Goal: Task Accomplishment & Management: Use online tool/utility

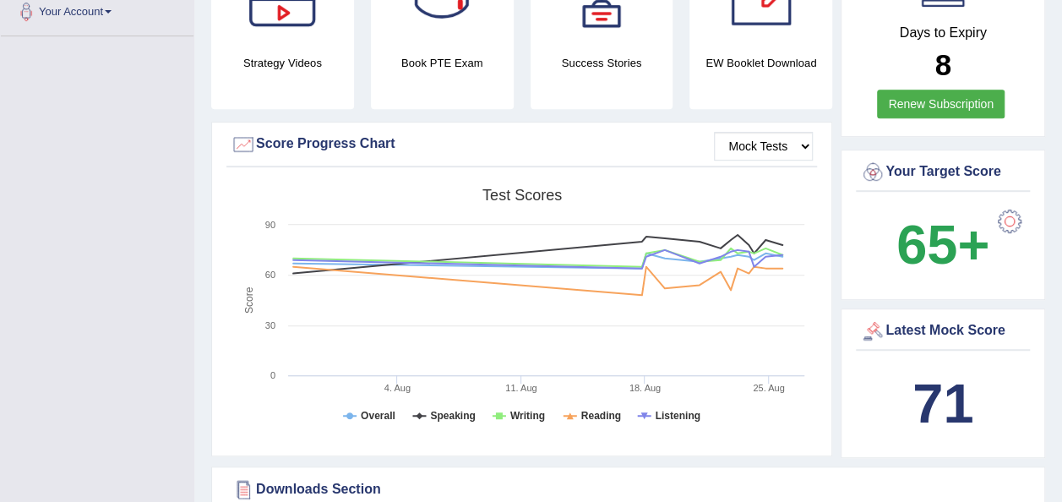
scroll to position [171, 0]
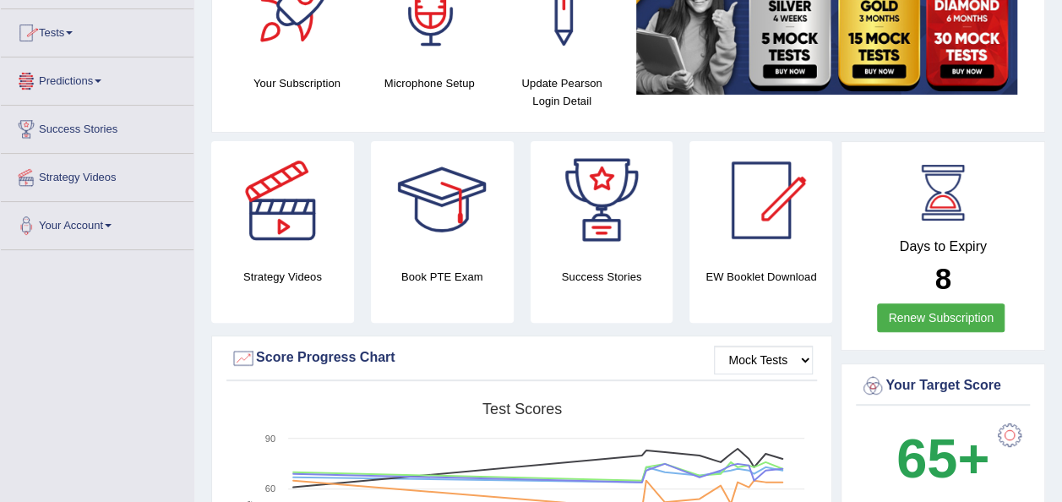
click at [84, 34] on link "Tests" at bounding box center [97, 30] width 193 height 42
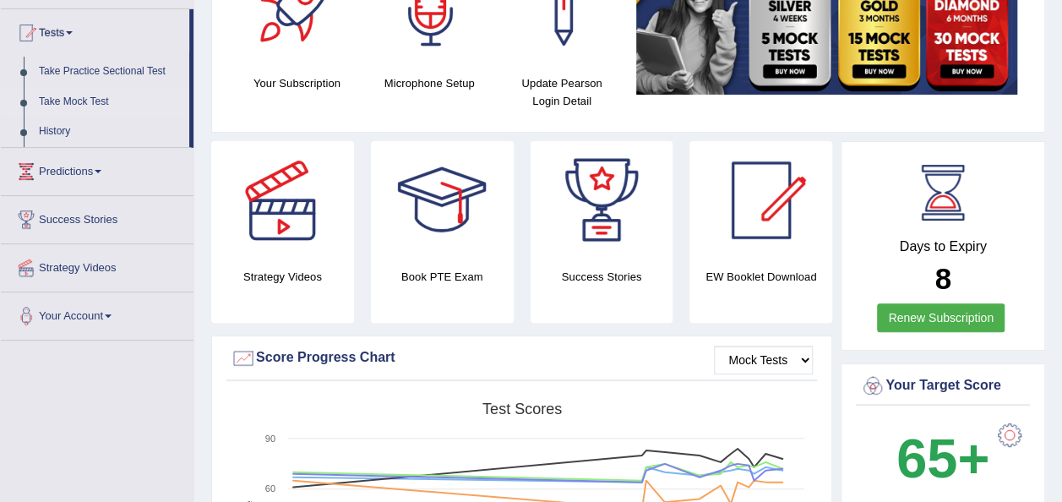
click at [80, 100] on link "Take Mock Test" at bounding box center [110, 102] width 158 height 30
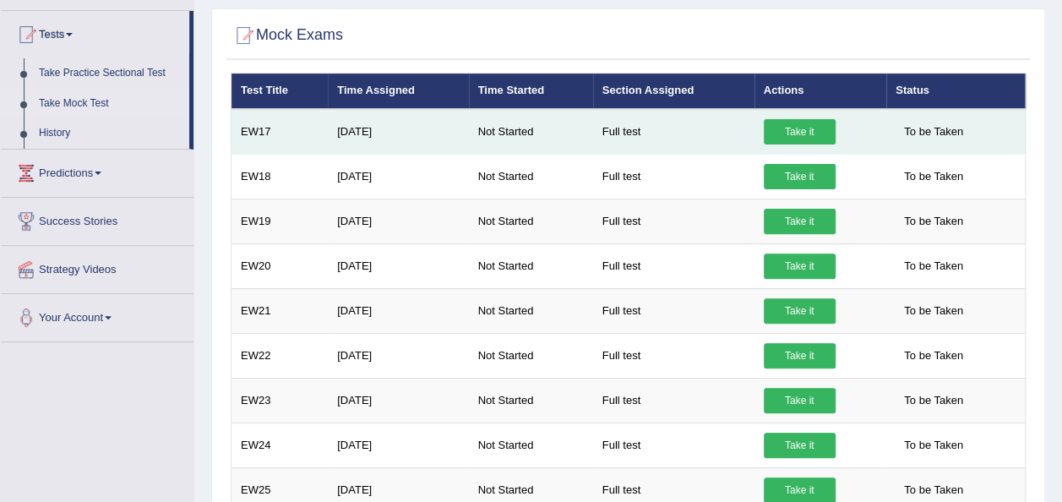
click at [804, 127] on link "Take it" at bounding box center [799, 131] width 72 height 25
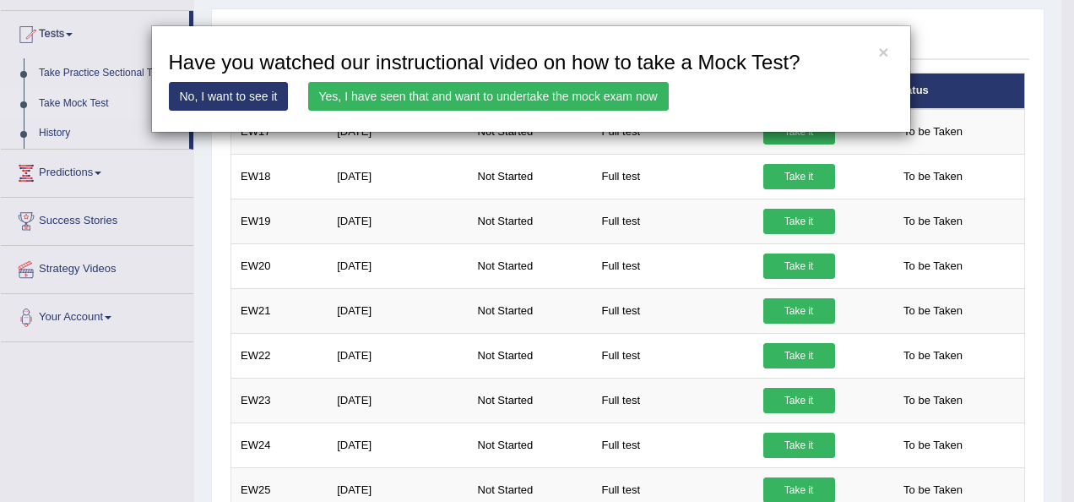
click at [794, 133] on div "× Have you watched our instructional video on how to take a Mock Test? No, I wa…" at bounding box center [537, 251] width 1074 height 502
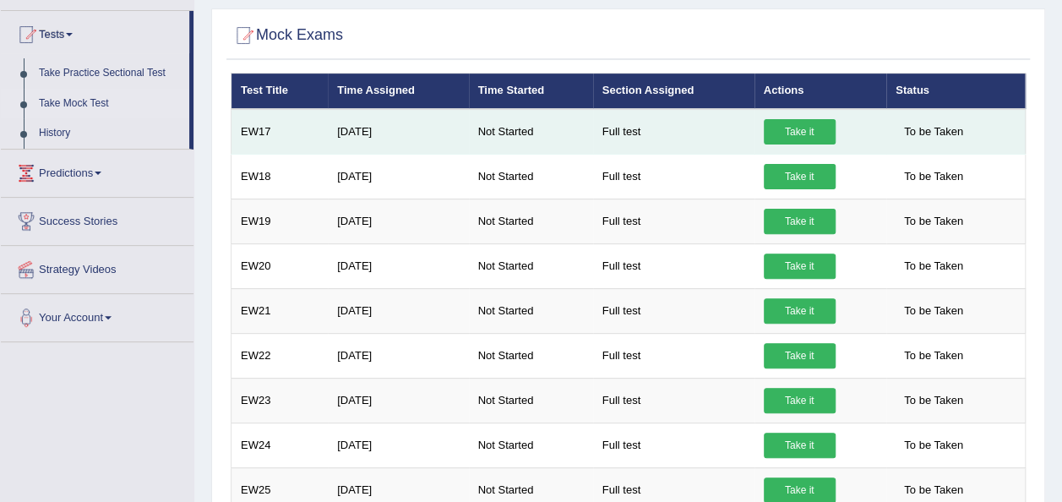
click at [793, 129] on link "Take it" at bounding box center [799, 131] width 72 height 25
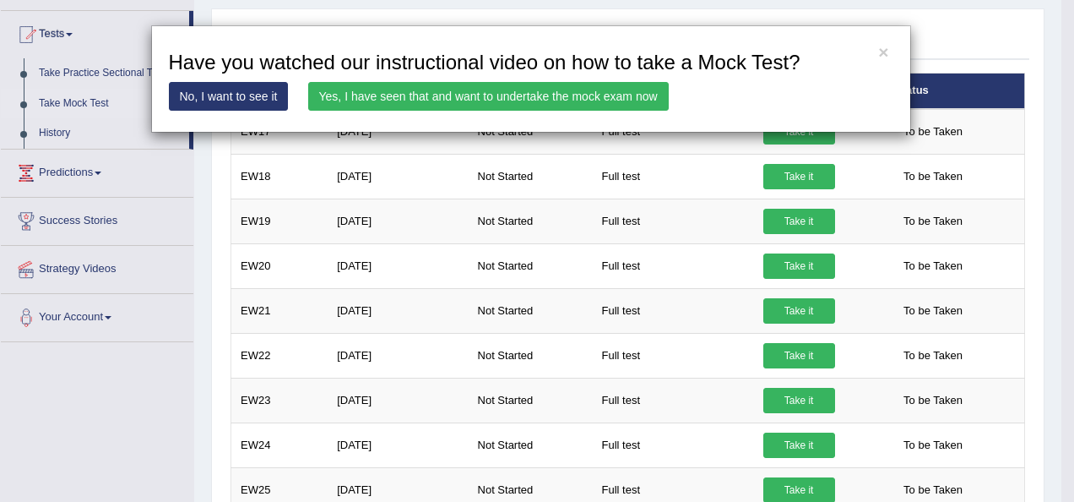
click at [600, 93] on link "Yes, I have seen that and want to undertake the mock exam now" at bounding box center [488, 96] width 361 height 29
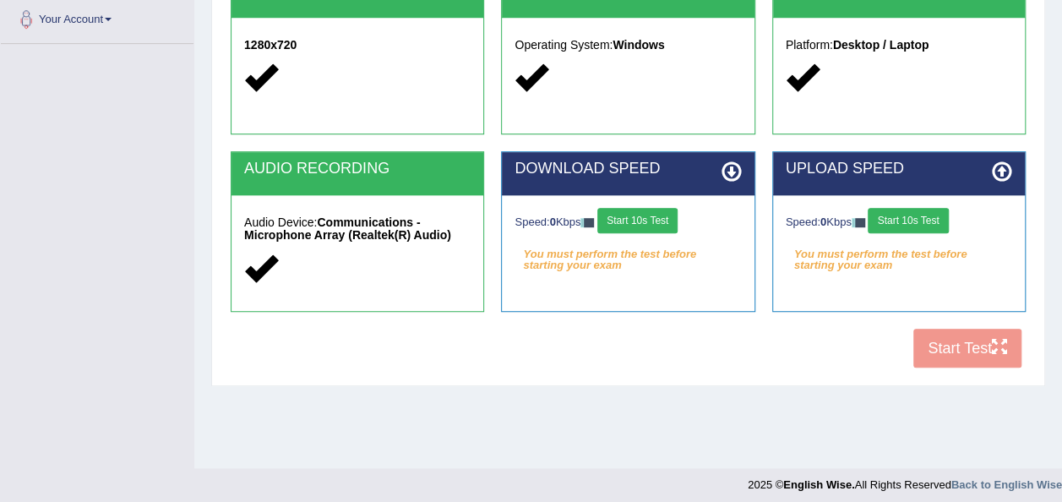
scroll to position [385, 0]
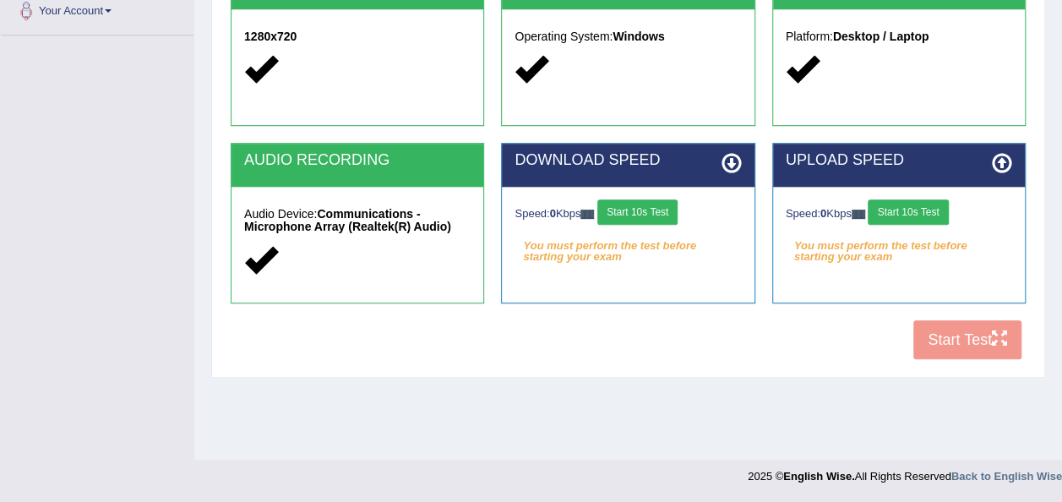
click at [652, 203] on button "Start 10s Test" at bounding box center [637, 211] width 80 height 25
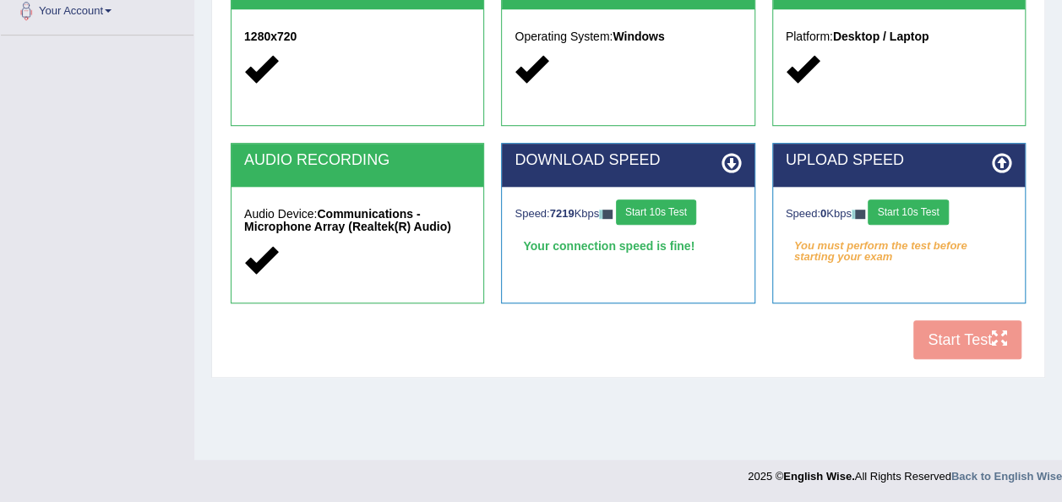
click at [907, 217] on button "Start 10s Test" at bounding box center [907, 211] width 80 height 25
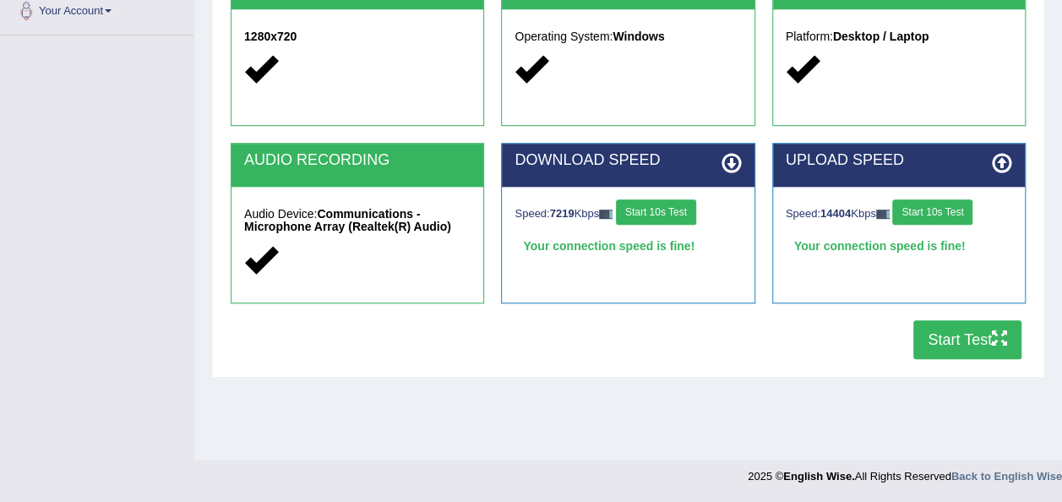
click at [960, 344] on button "Start Test" at bounding box center [967, 339] width 108 height 39
